Goal: Task Accomplishment & Management: Manage account settings

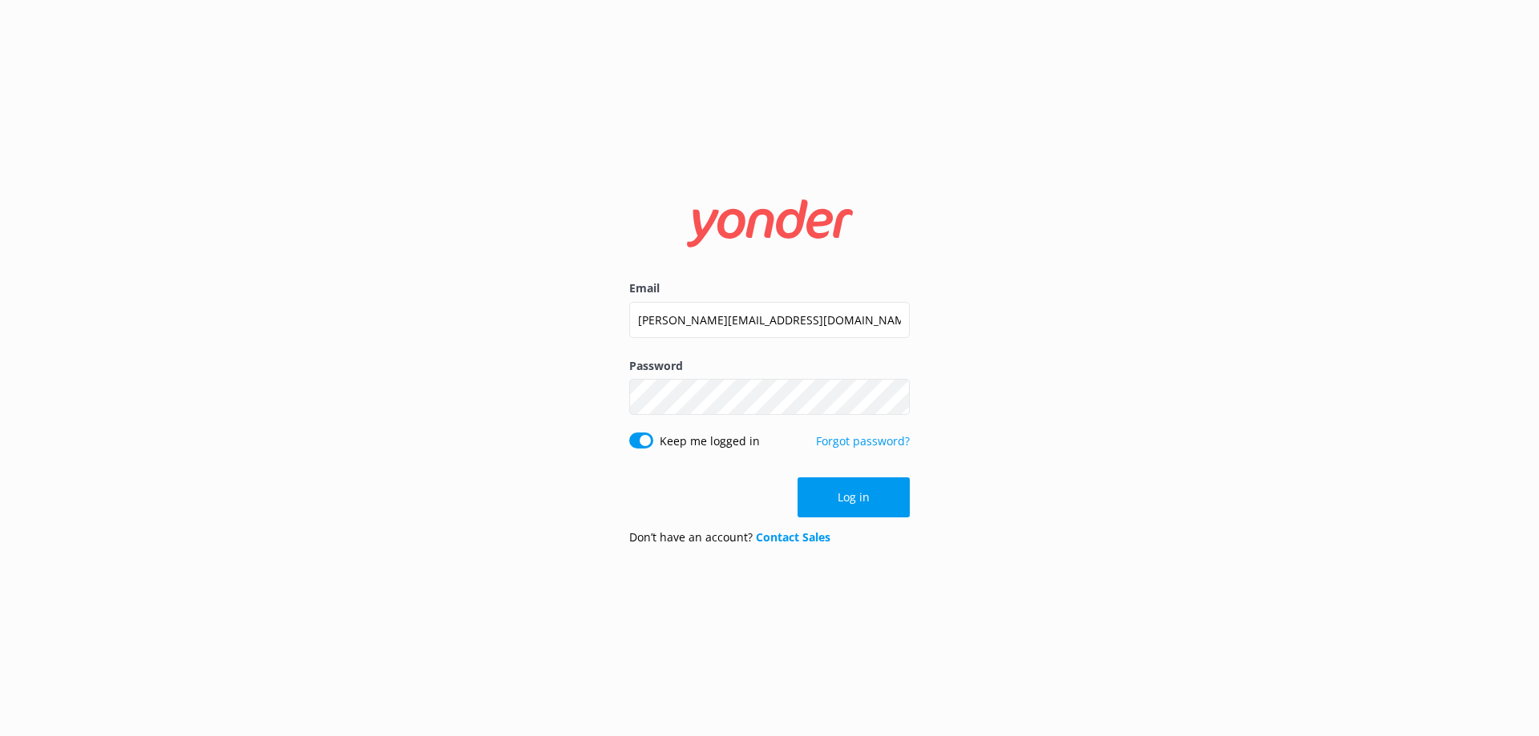
click at [853, 501] on button "Log in" at bounding box center [853, 498] width 112 height 40
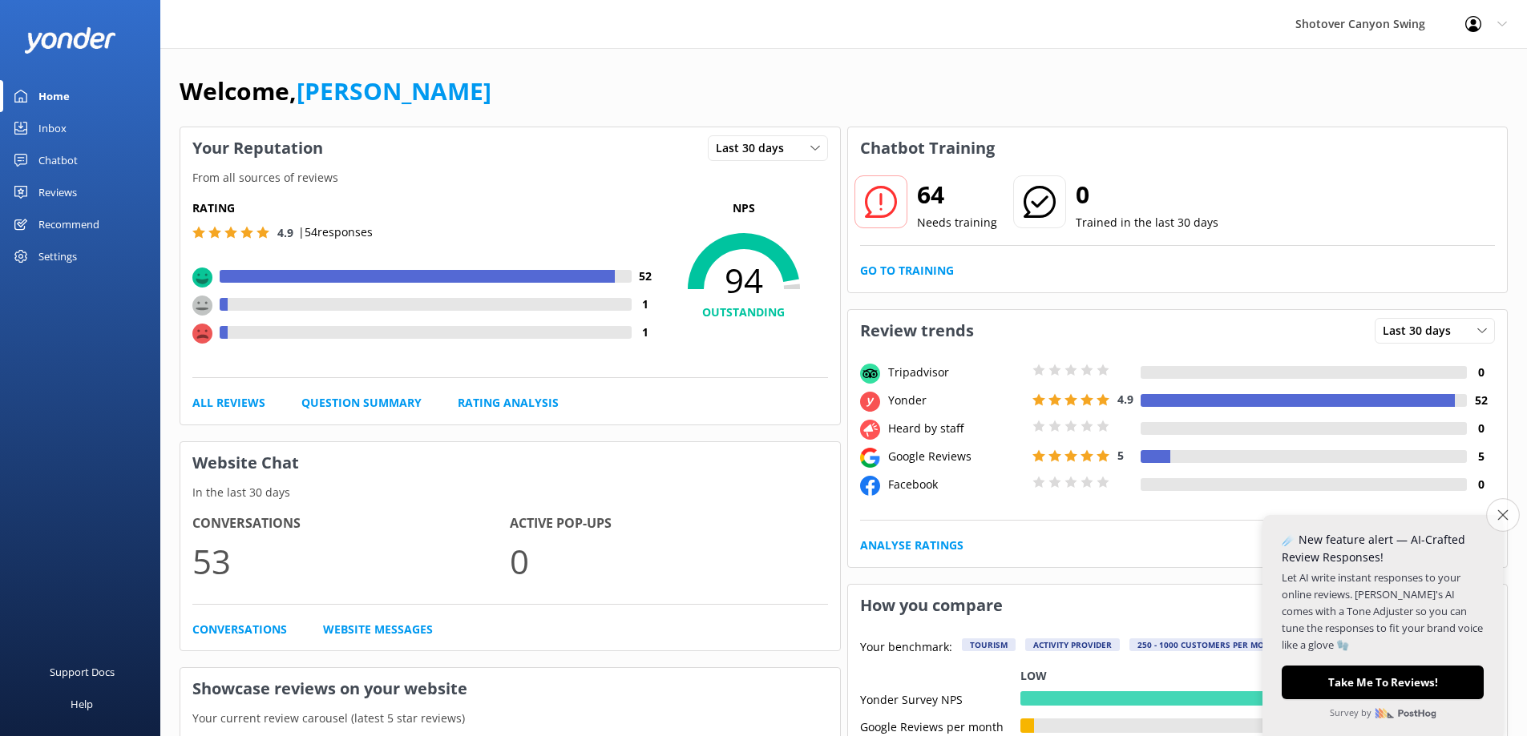
click at [1494, 517] on button "Close survey" at bounding box center [1503, 515] width 34 height 34
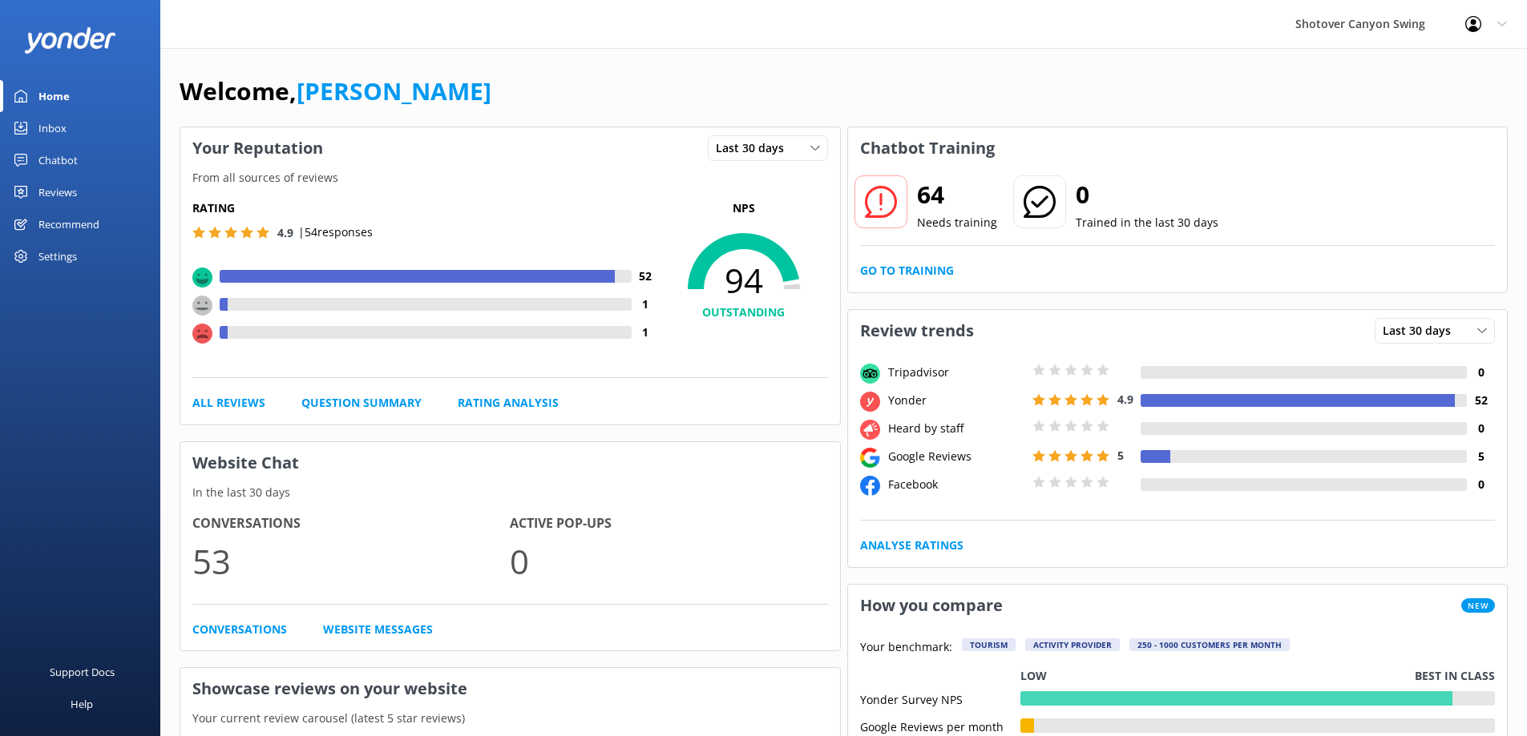
click at [79, 228] on div "Recommend" at bounding box center [68, 224] width 61 height 32
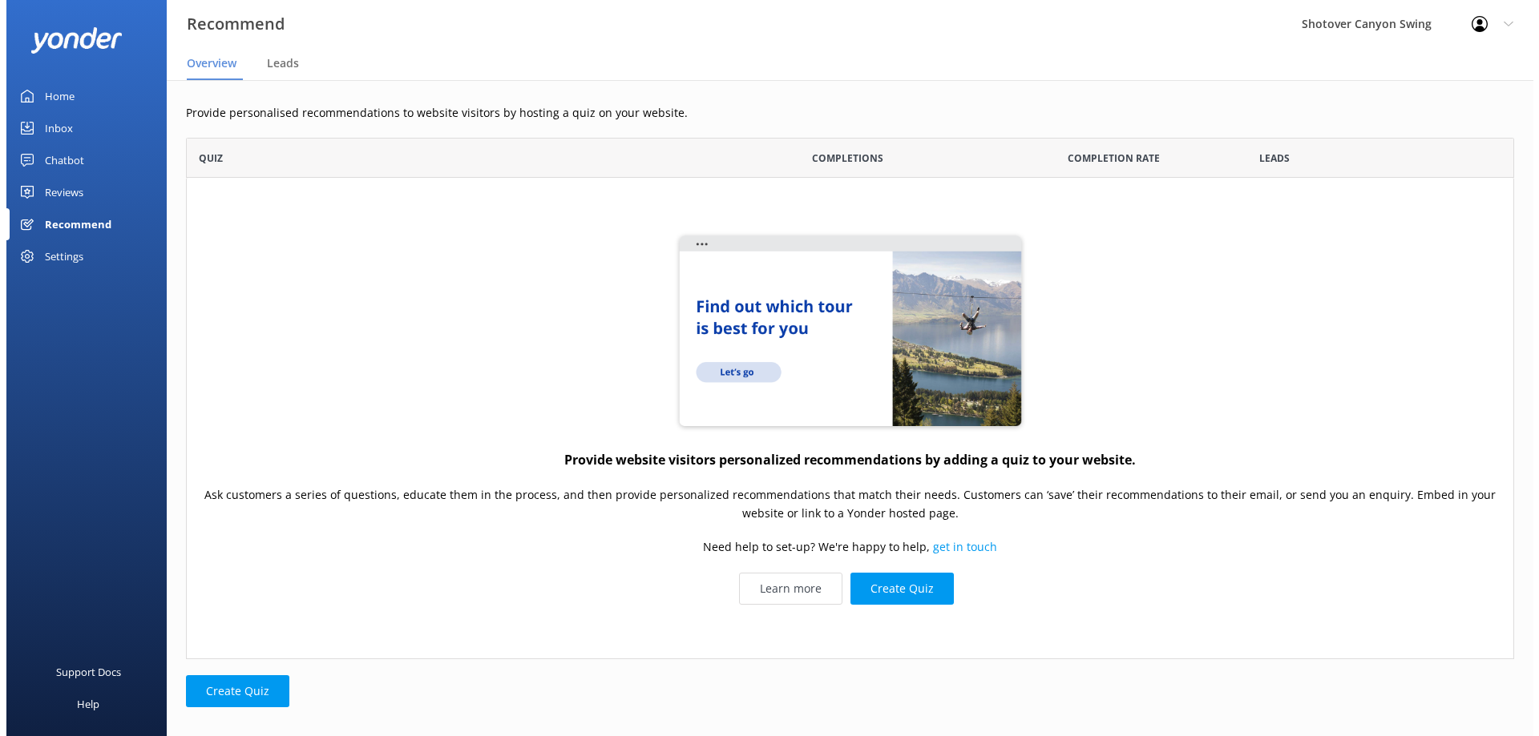
scroll to position [510, 1316]
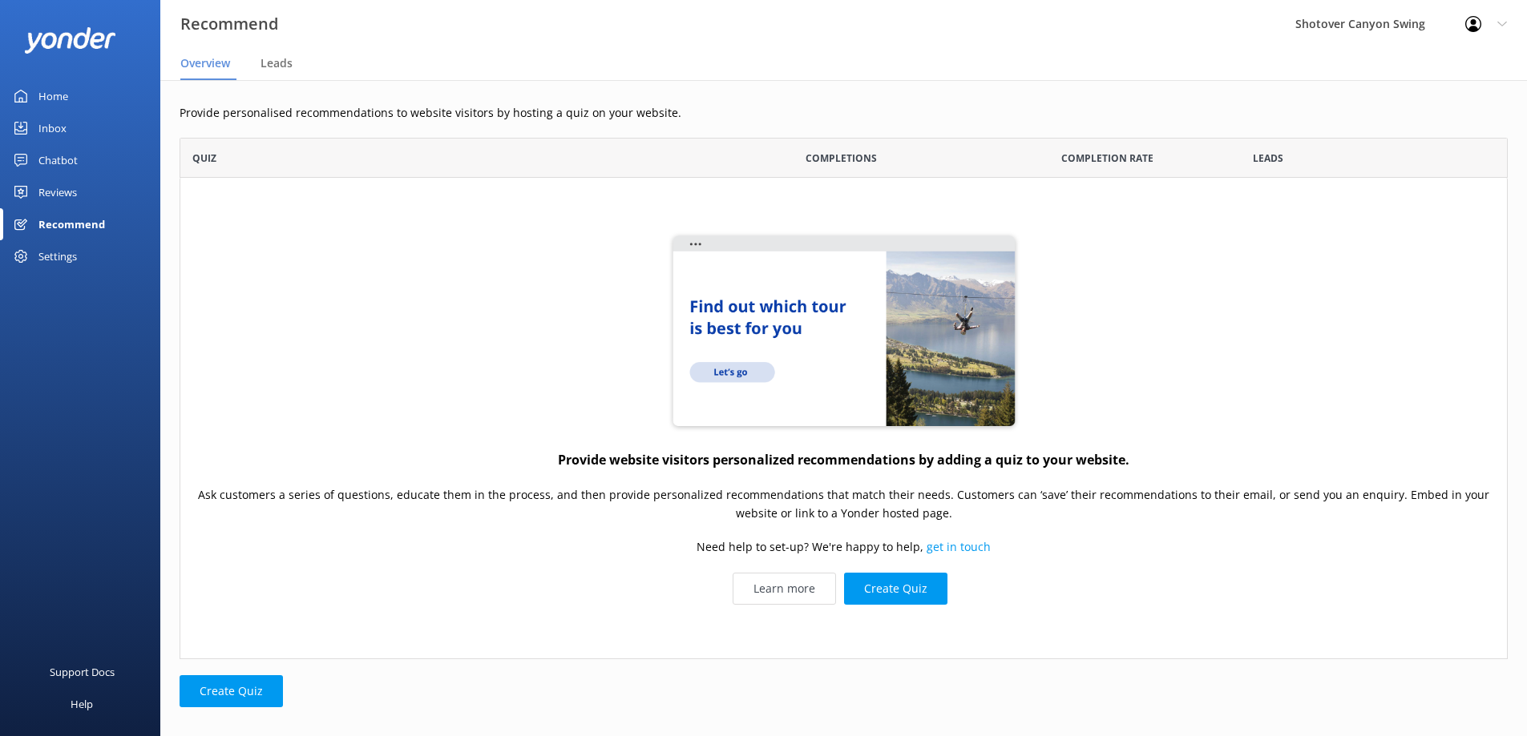
click at [58, 163] on div "Chatbot" at bounding box center [57, 160] width 39 height 32
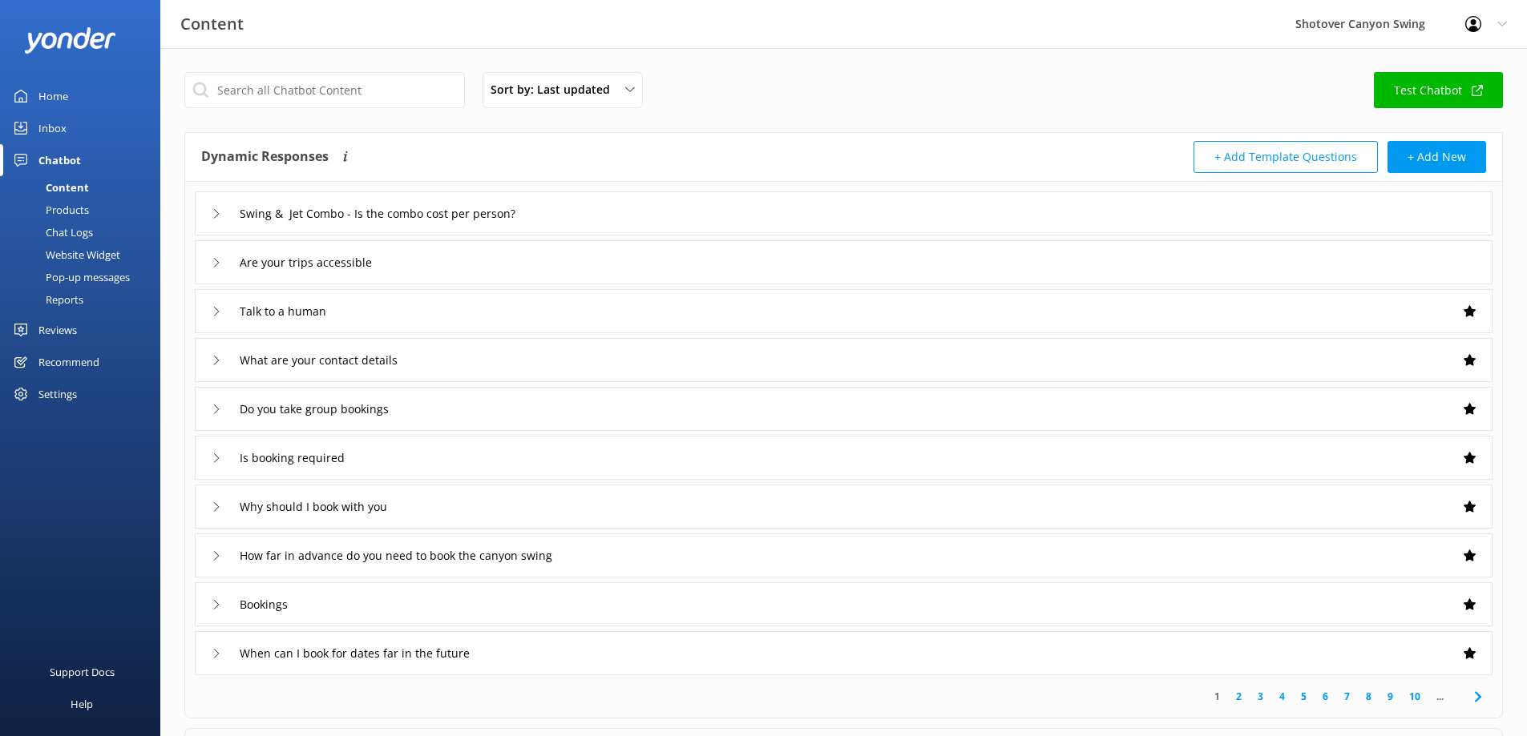
click at [75, 280] on div "Pop-up messages" at bounding box center [70, 277] width 120 height 22
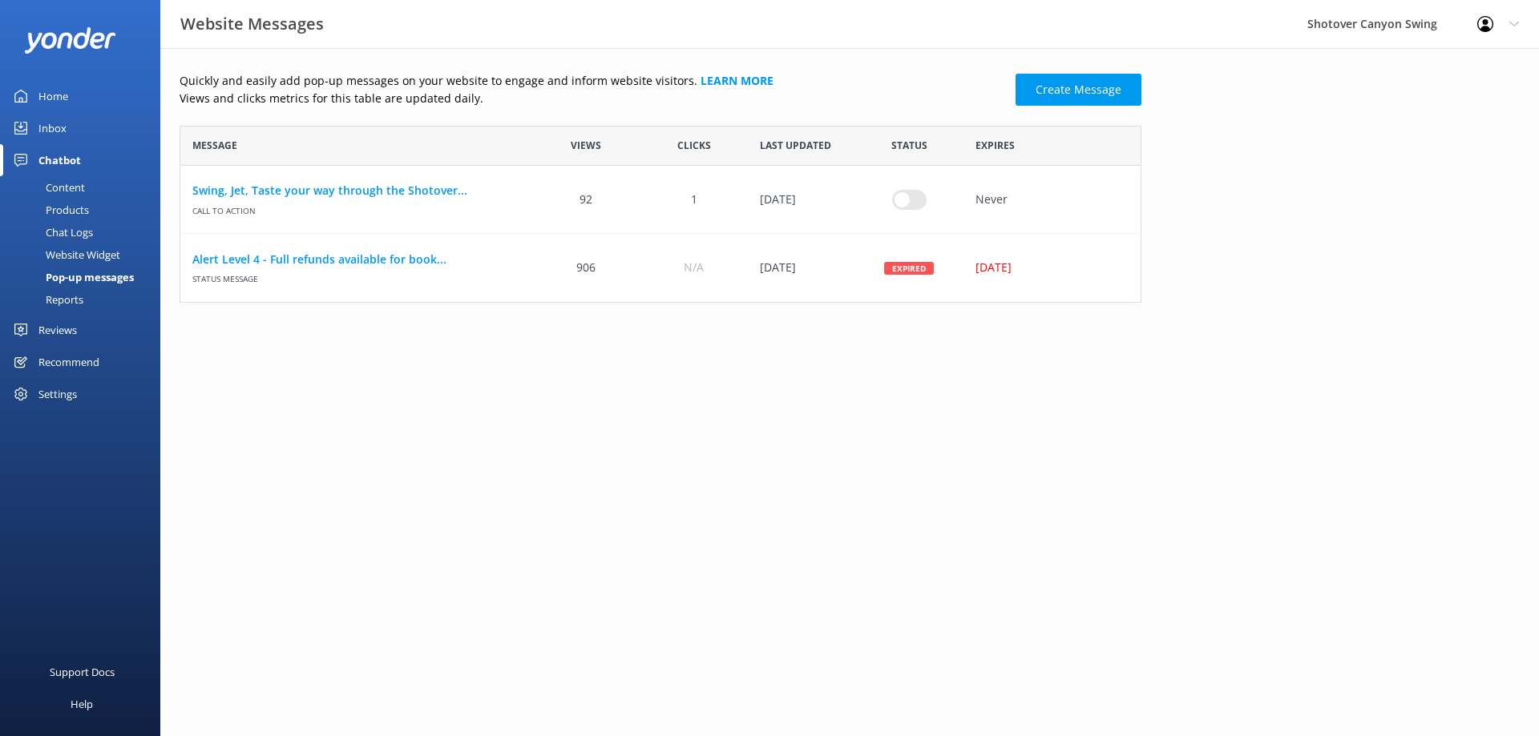
scroll to position [165, 950]
drag, startPoint x: 1107, startPoint y: 267, endPoint x: 925, endPoint y: 56, distance: 278.4
click at [1107, 267] on use "row" at bounding box center [1102, 268] width 11 height 12
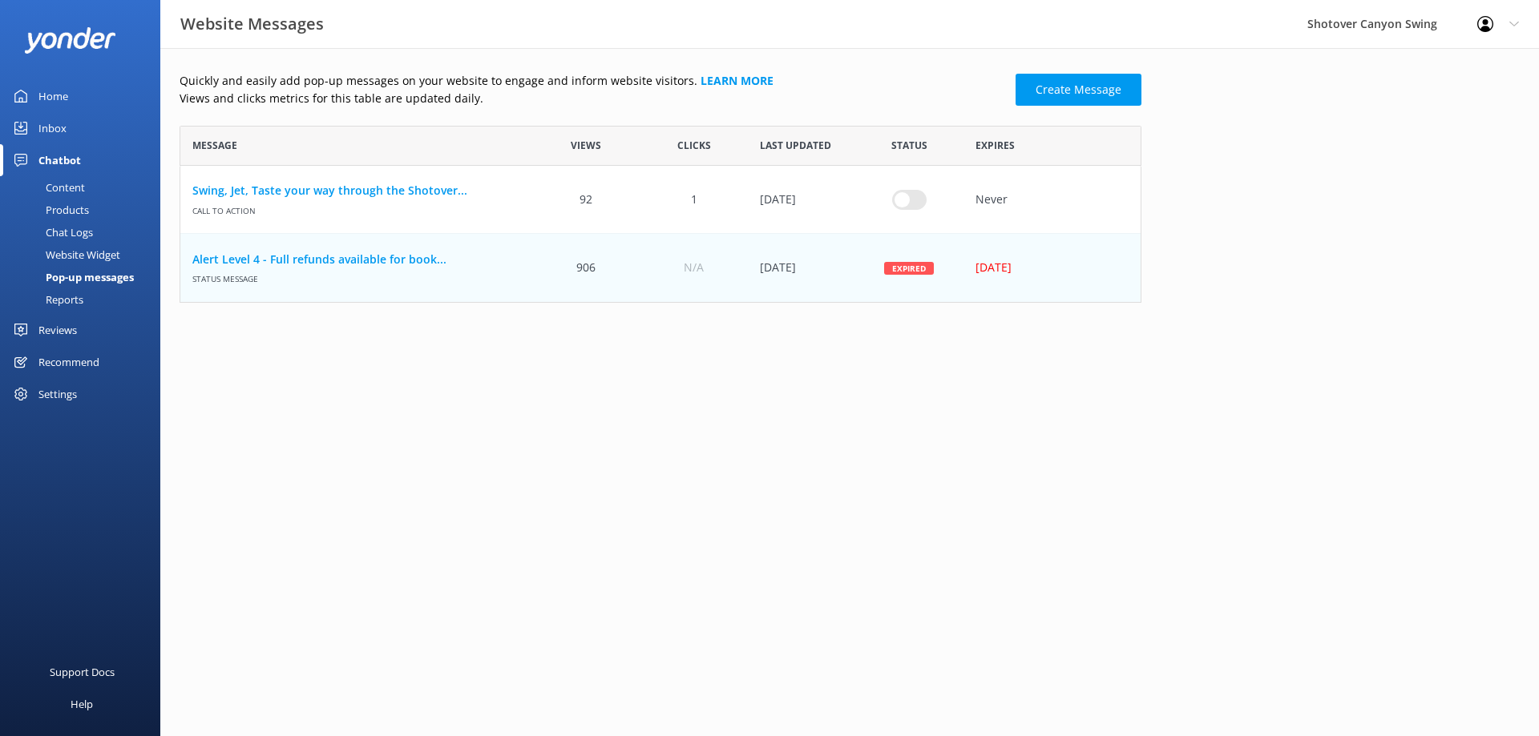
click at [1413, 458] on html "Website Messages Shotover Canyon Swing Profile Settings Logout Home Inbox Chatb…" at bounding box center [769, 368] width 1539 height 736
click at [1106, 267] on icon "row" at bounding box center [1102, 268] width 12 height 12
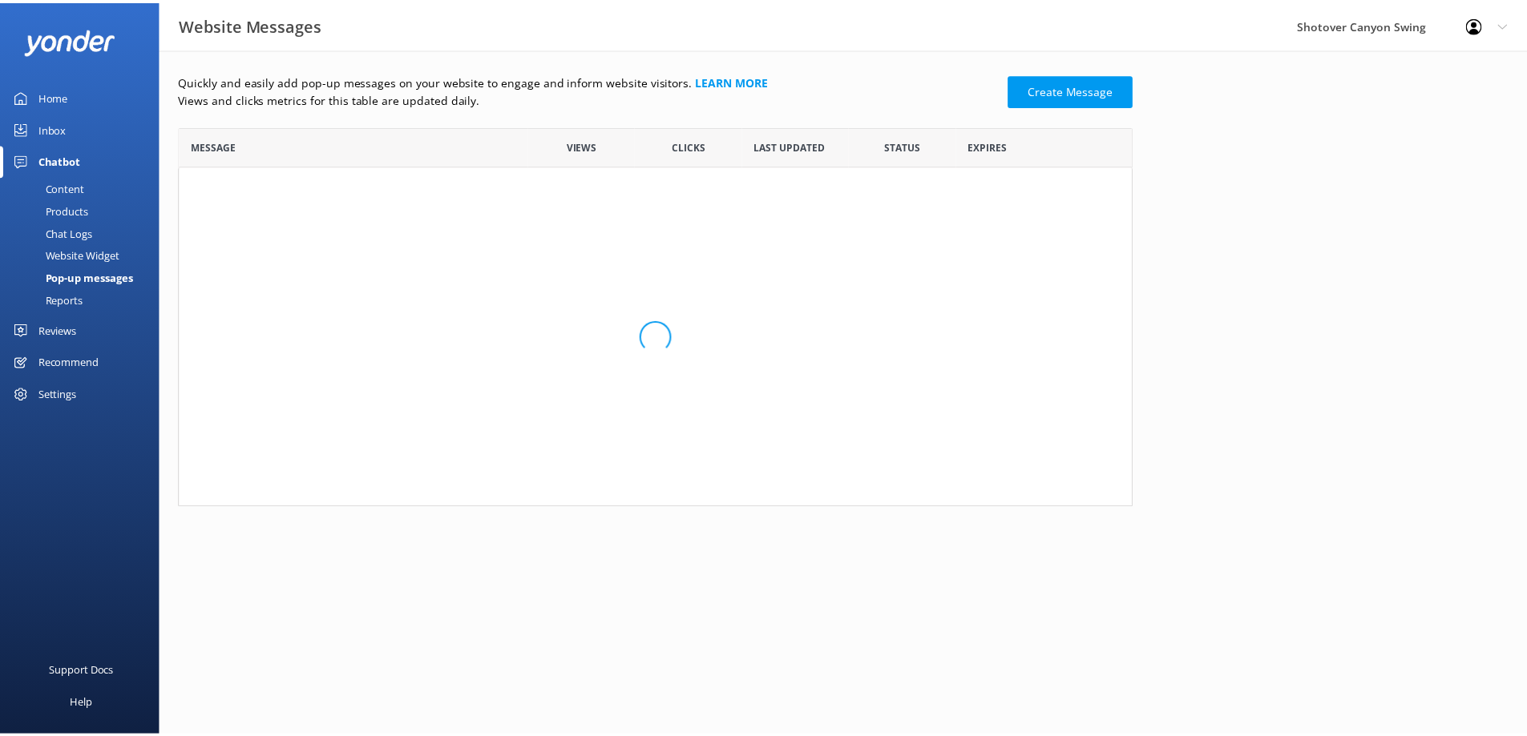
scroll to position [97, 950]
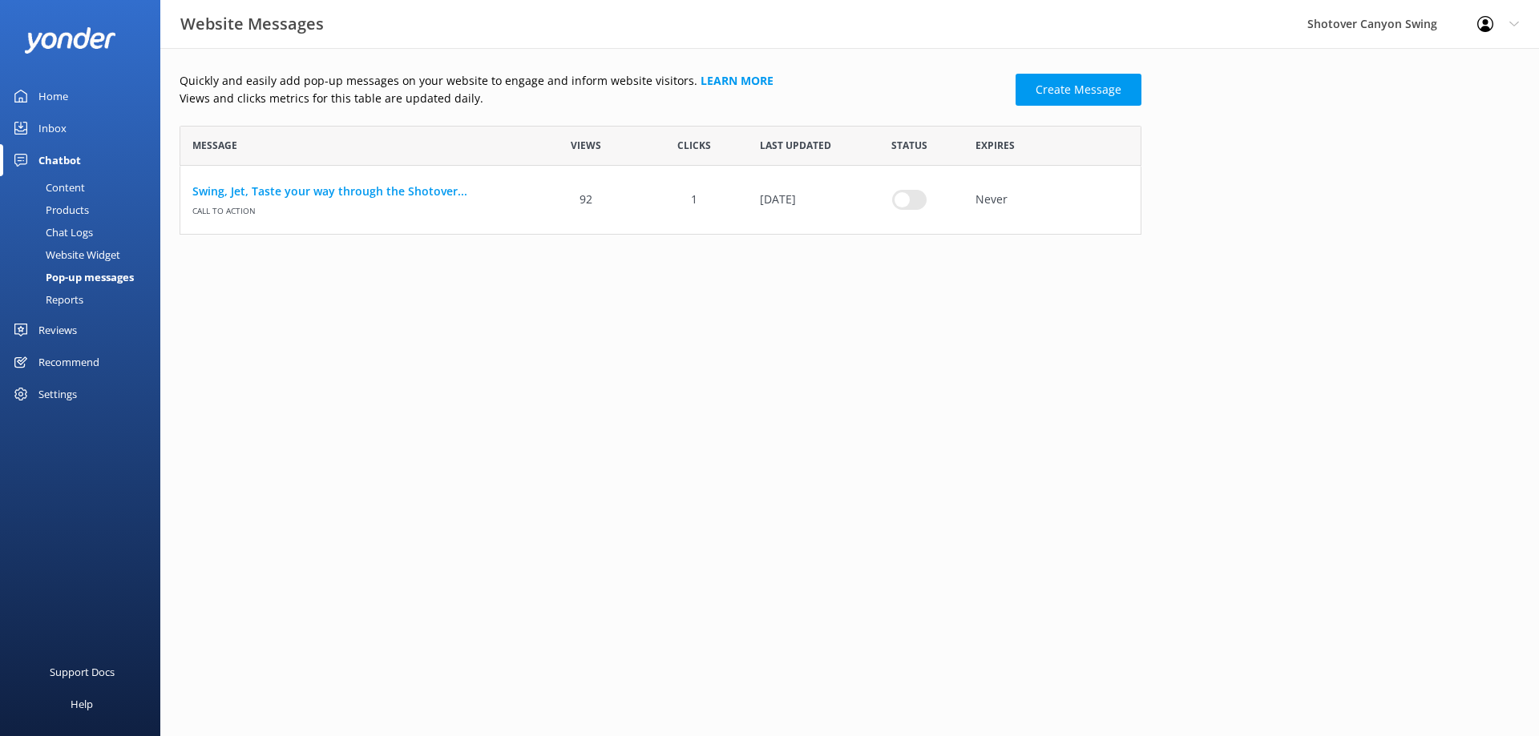
click at [110, 279] on div "Pop-up messages" at bounding box center [72, 277] width 124 height 22
click at [107, 251] on div "Website Widget" at bounding box center [65, 255] width 111 height 22
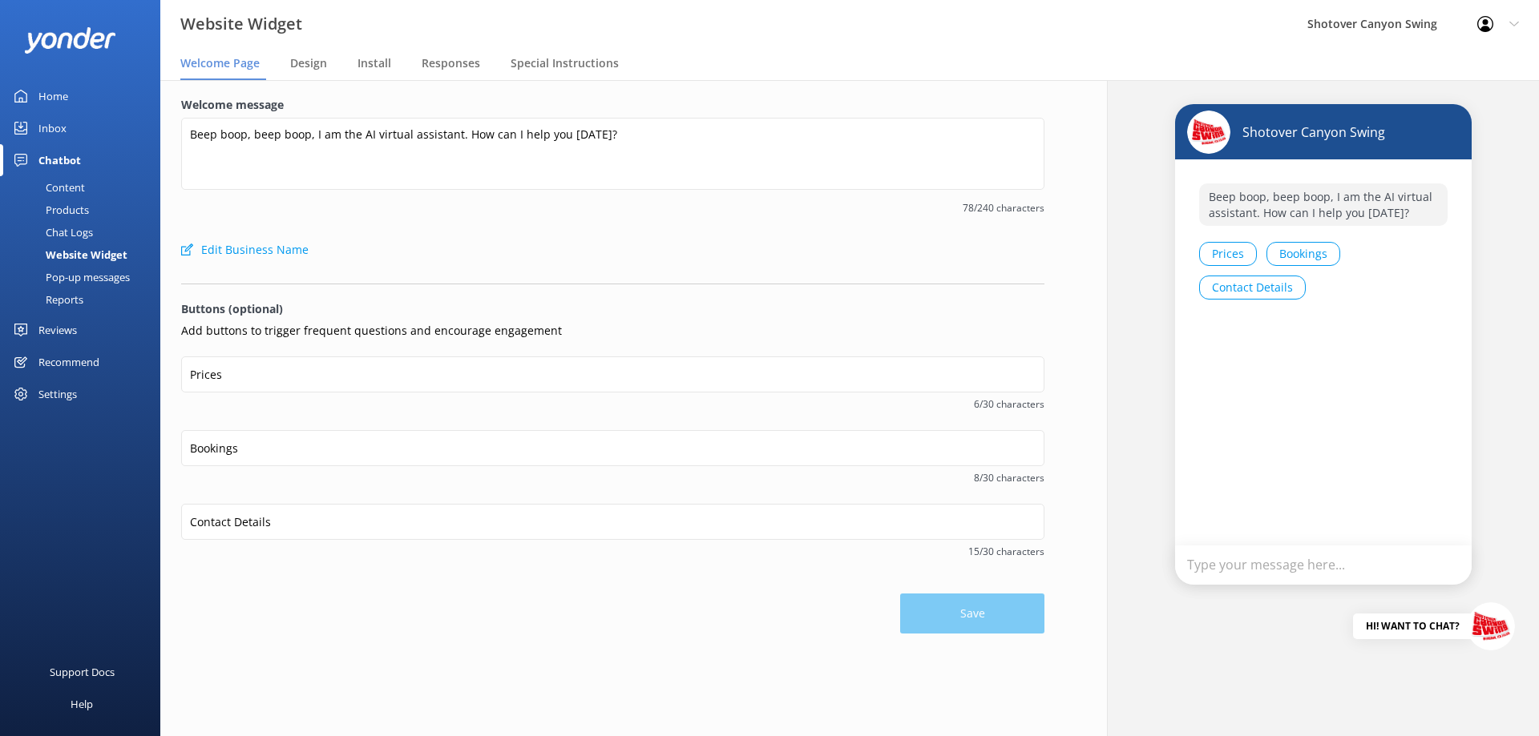
click at [61, 88] on div "Home" at bounding box center [53, 96] width 30 height 32
